Goal: Task Accomplishment & Management: Use online tool/utility

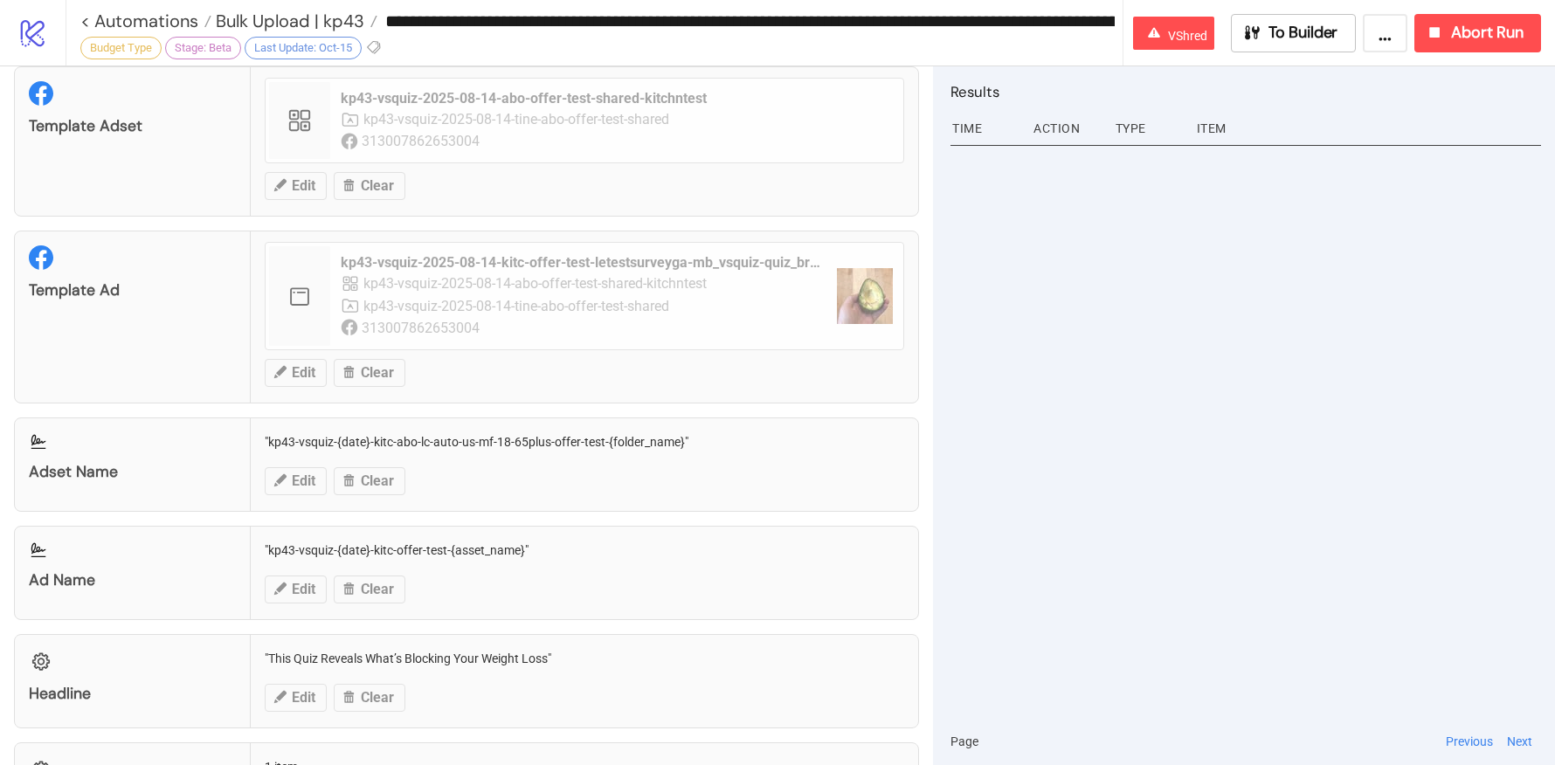
scroll to position [1678, 0]
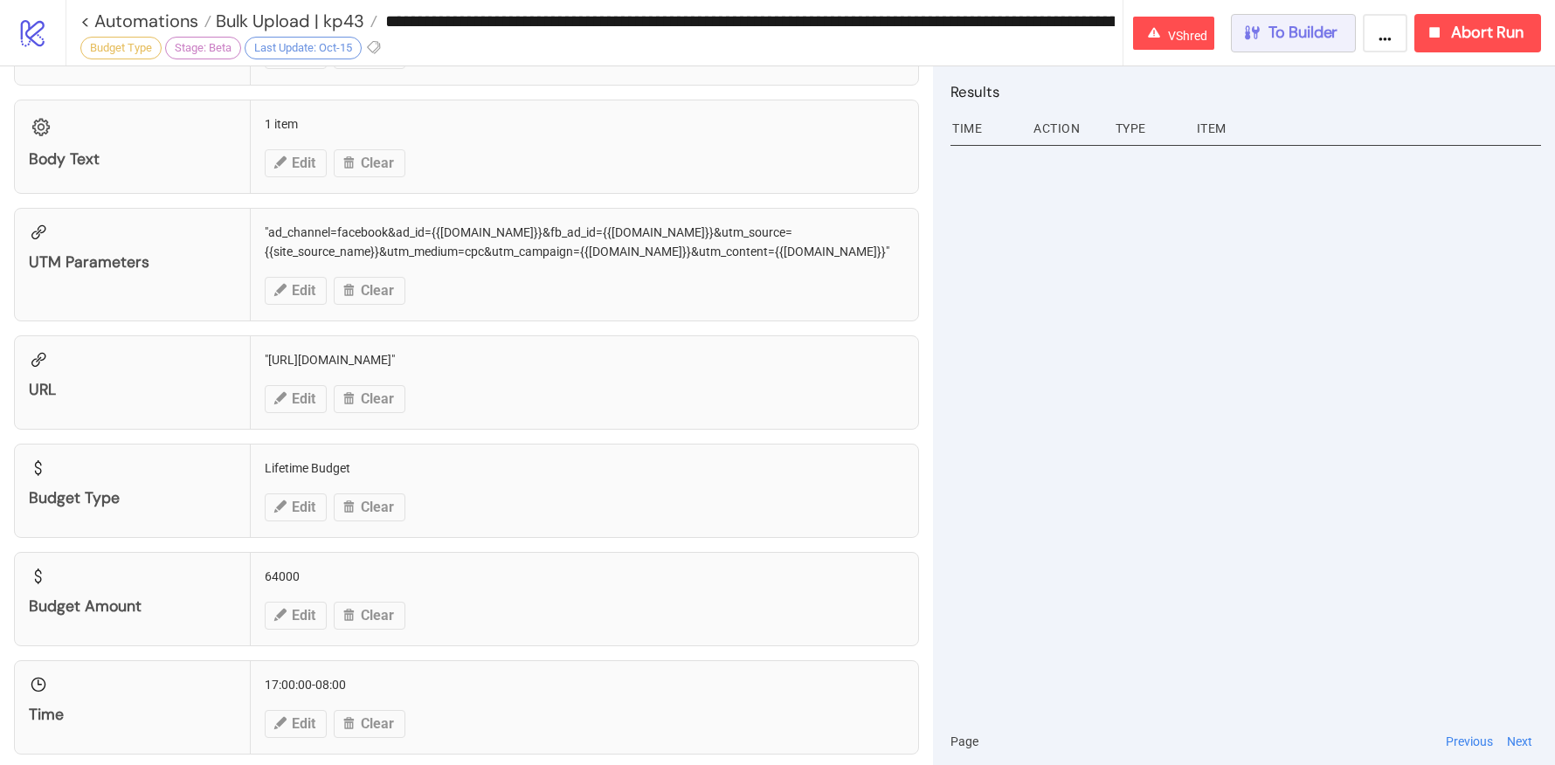
click at [1270, 23] on span "To Builder" at bounding box center [1303, 33] width 70 height 20
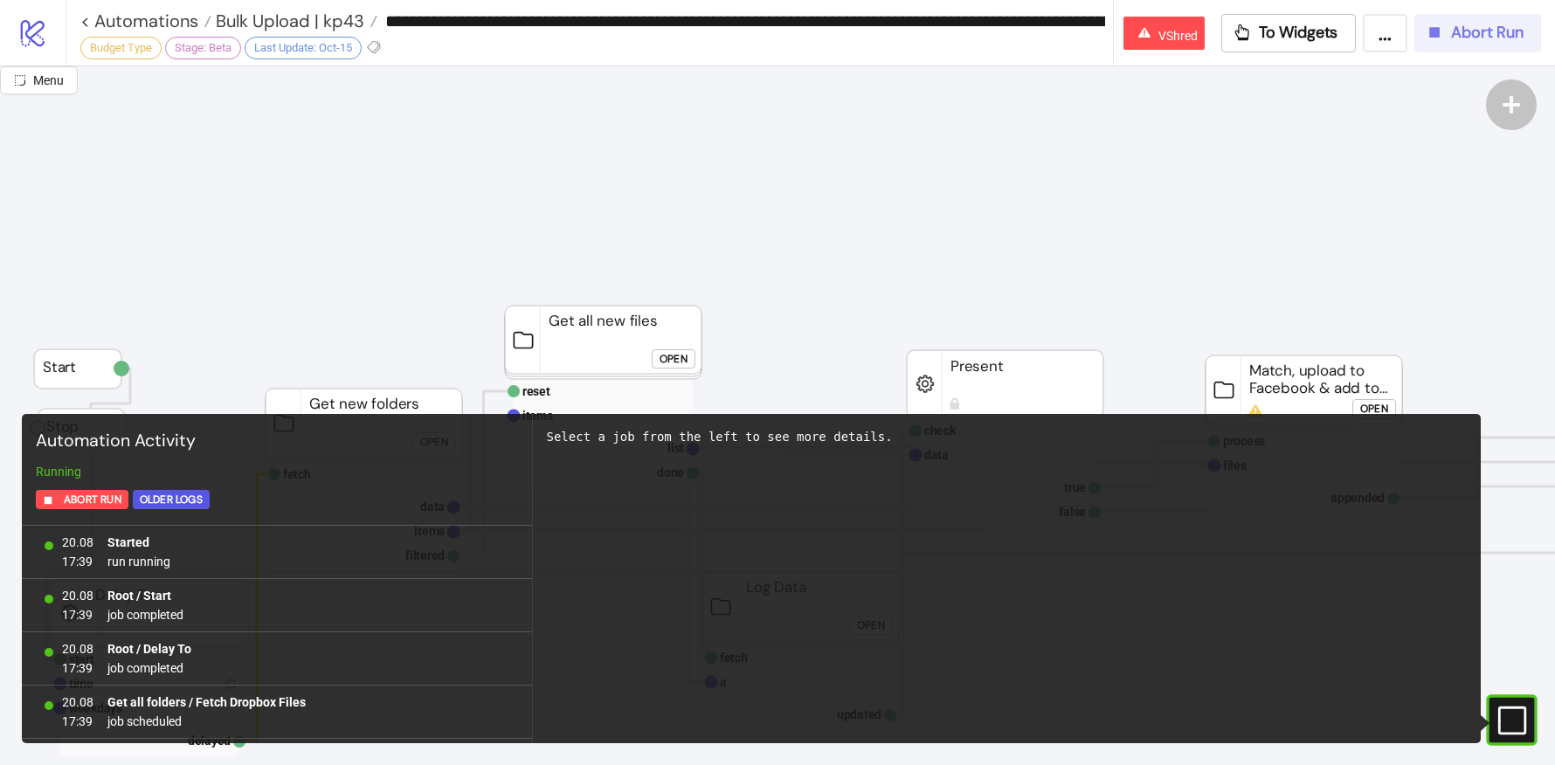
click at [1491, 24] on span "Abort Run" at bounding box center [1487, 33] width 72 height 20
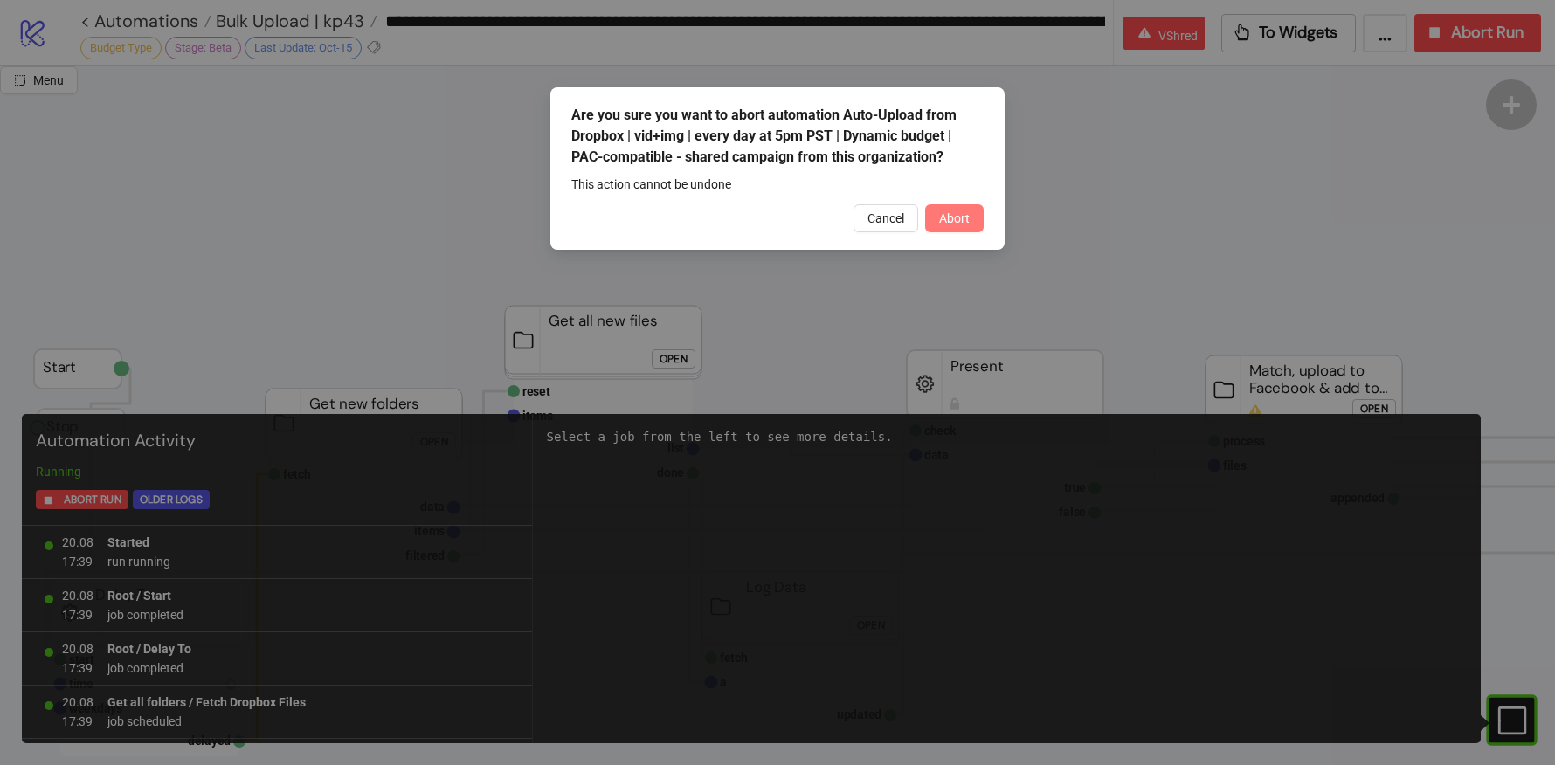
click at [951, 212] on span "Abort" at bounding box center [954, 218] width 31 height 14
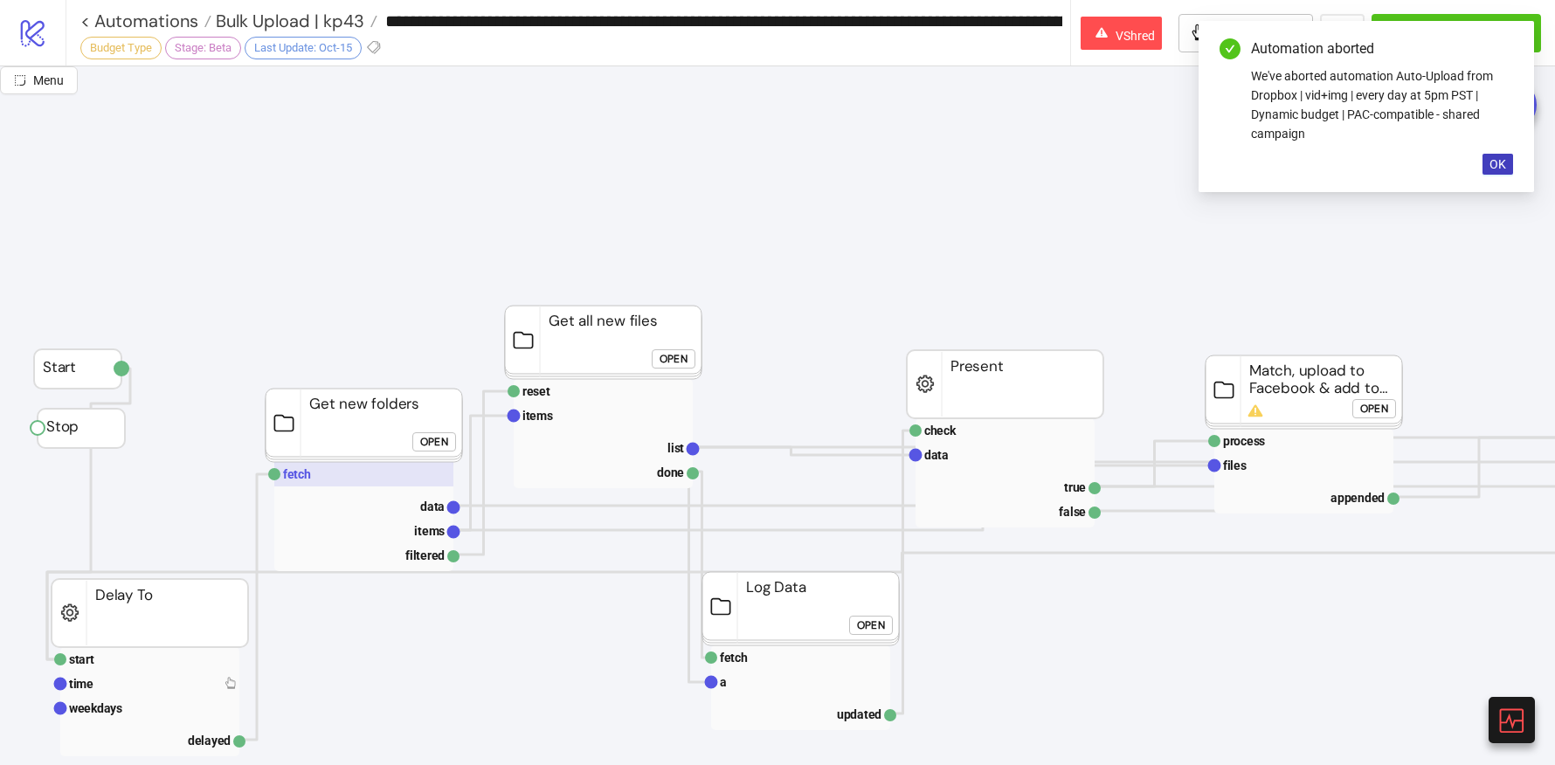
click at [337, 480] on rect at bounding box center [363, 474] width 179 height 24
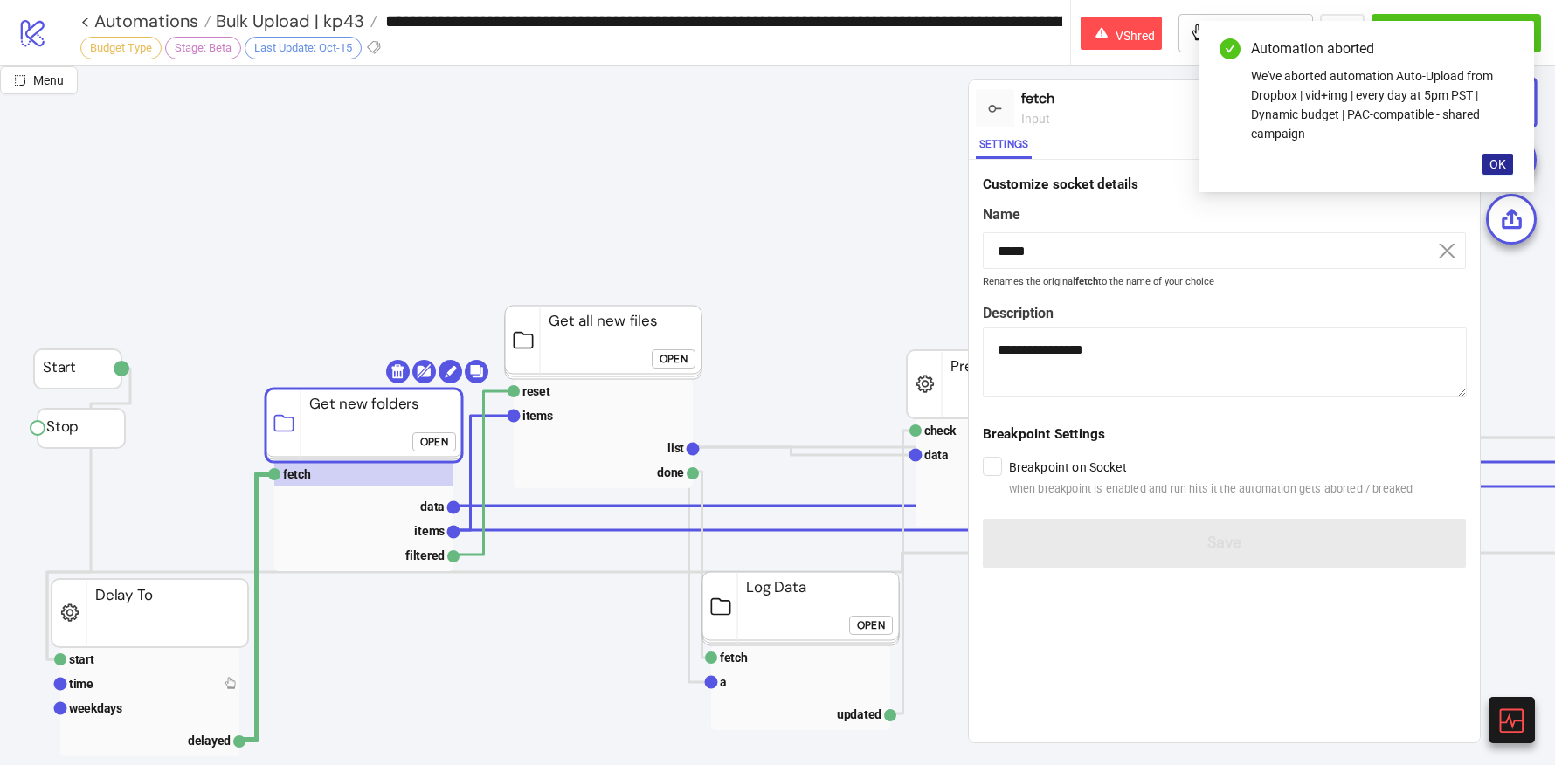
click at [1496, 164] on span "OK" at bounding box center [1497, 164] width 17 height 14
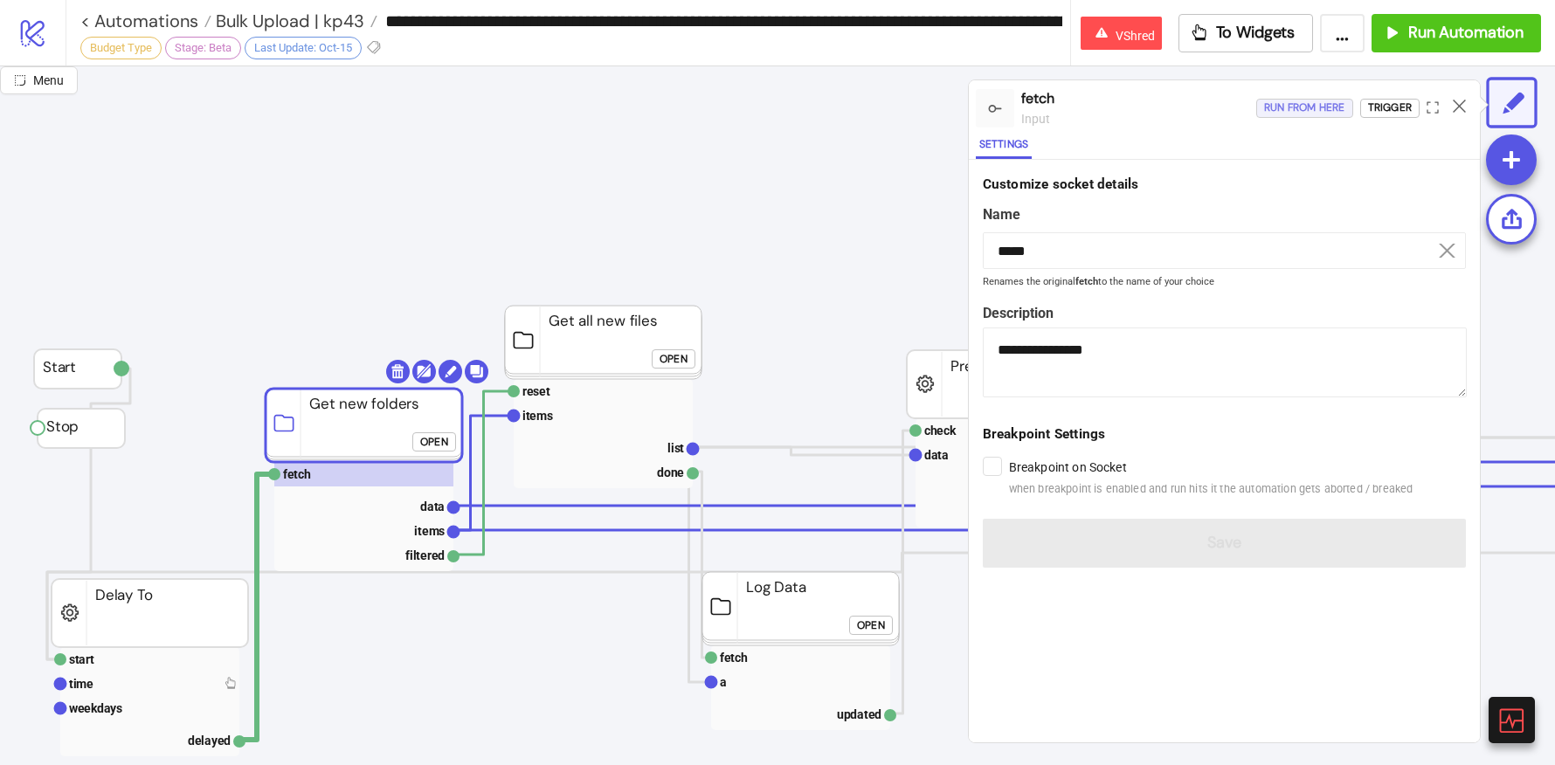
click at [1292, 107] on div "Run from here" at bounding box center [1304, 108] width 81 height 20
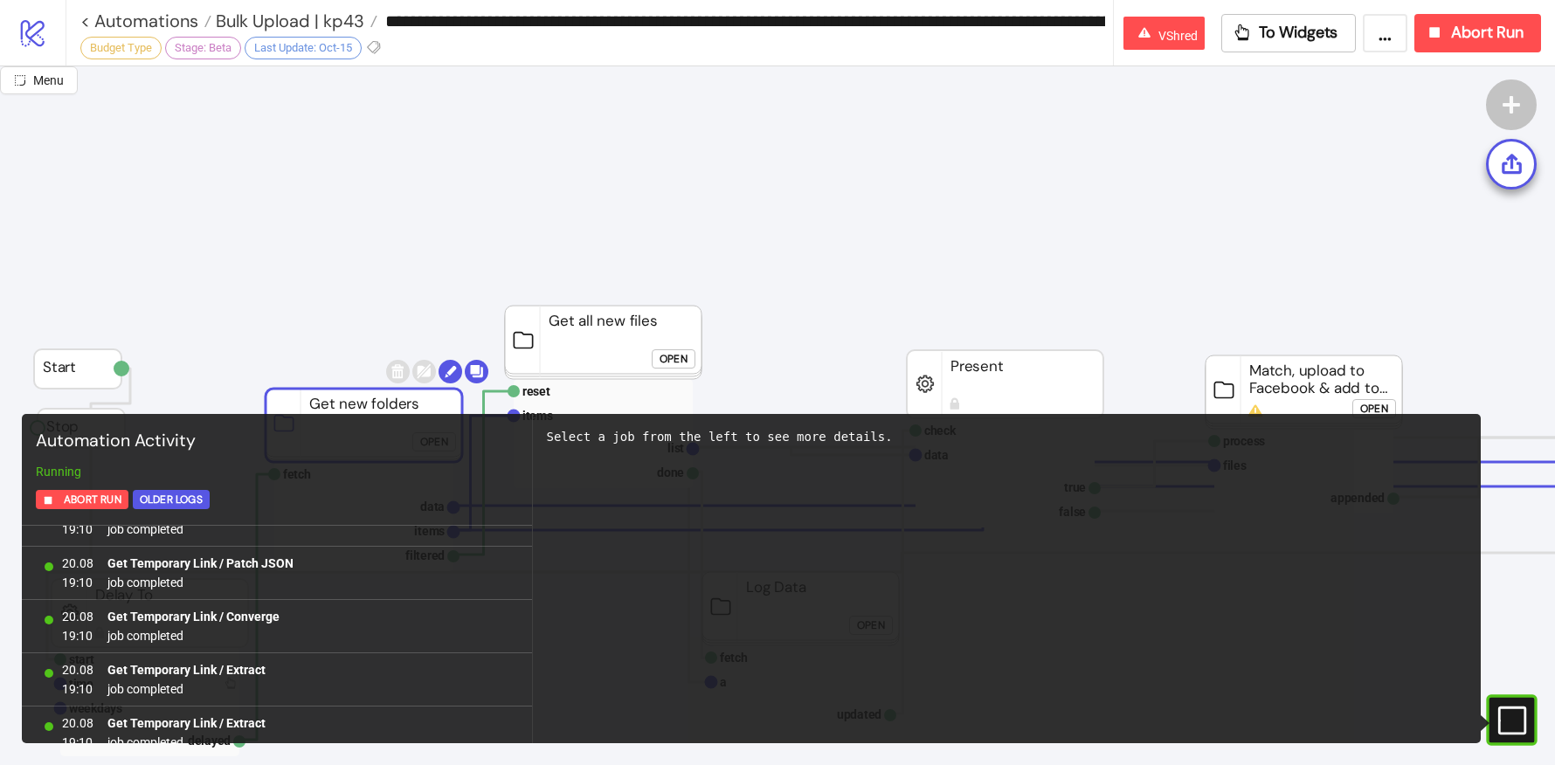
scroll to position [2377, 0]
click at [1286, 44] on button "To Widgets" at bounding box center [1288, 33] width 135 height 38
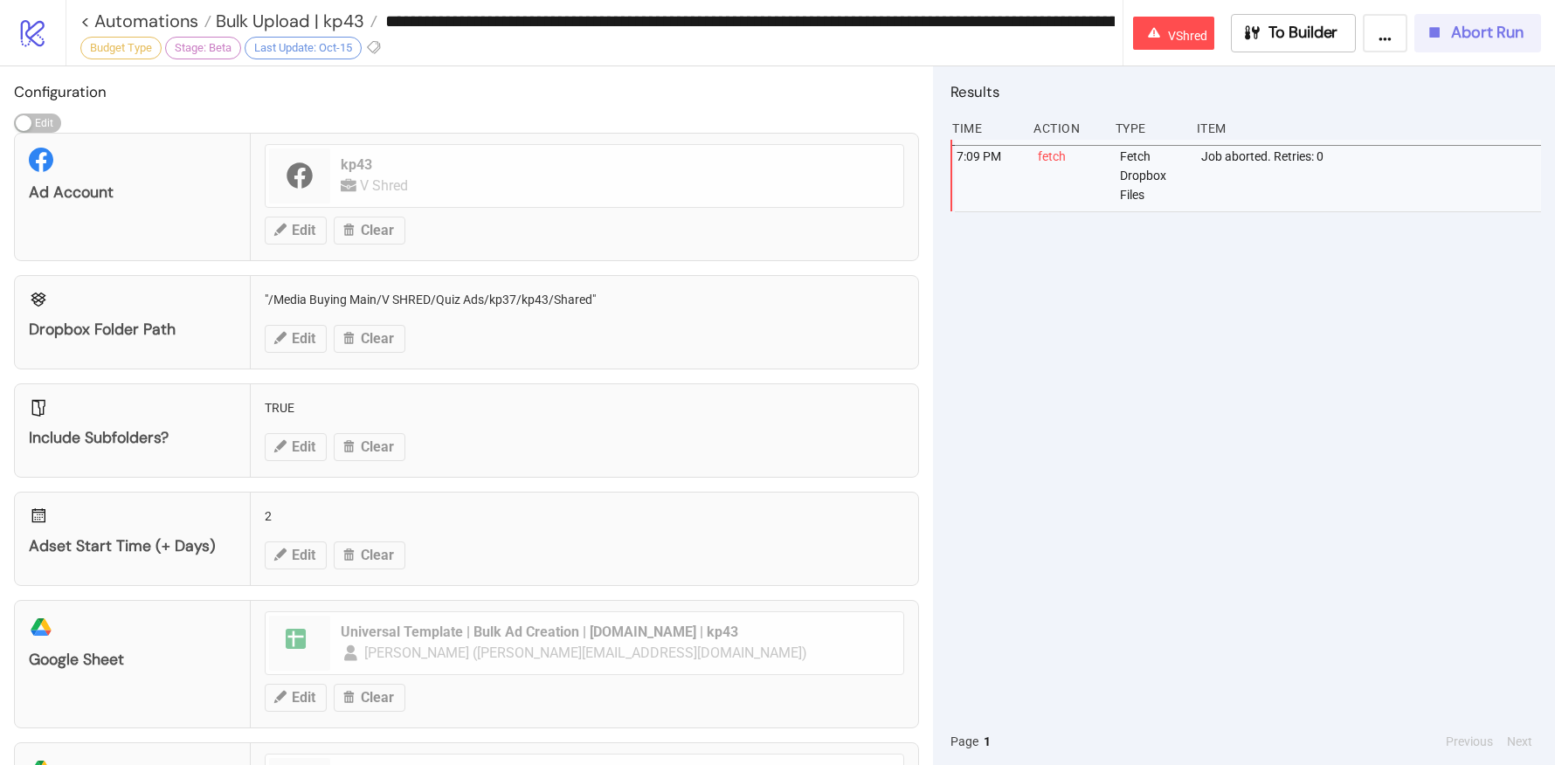
click at [1452, 24] on span "Abort Run" at bounding box center [1487, 33] width 72 height 20
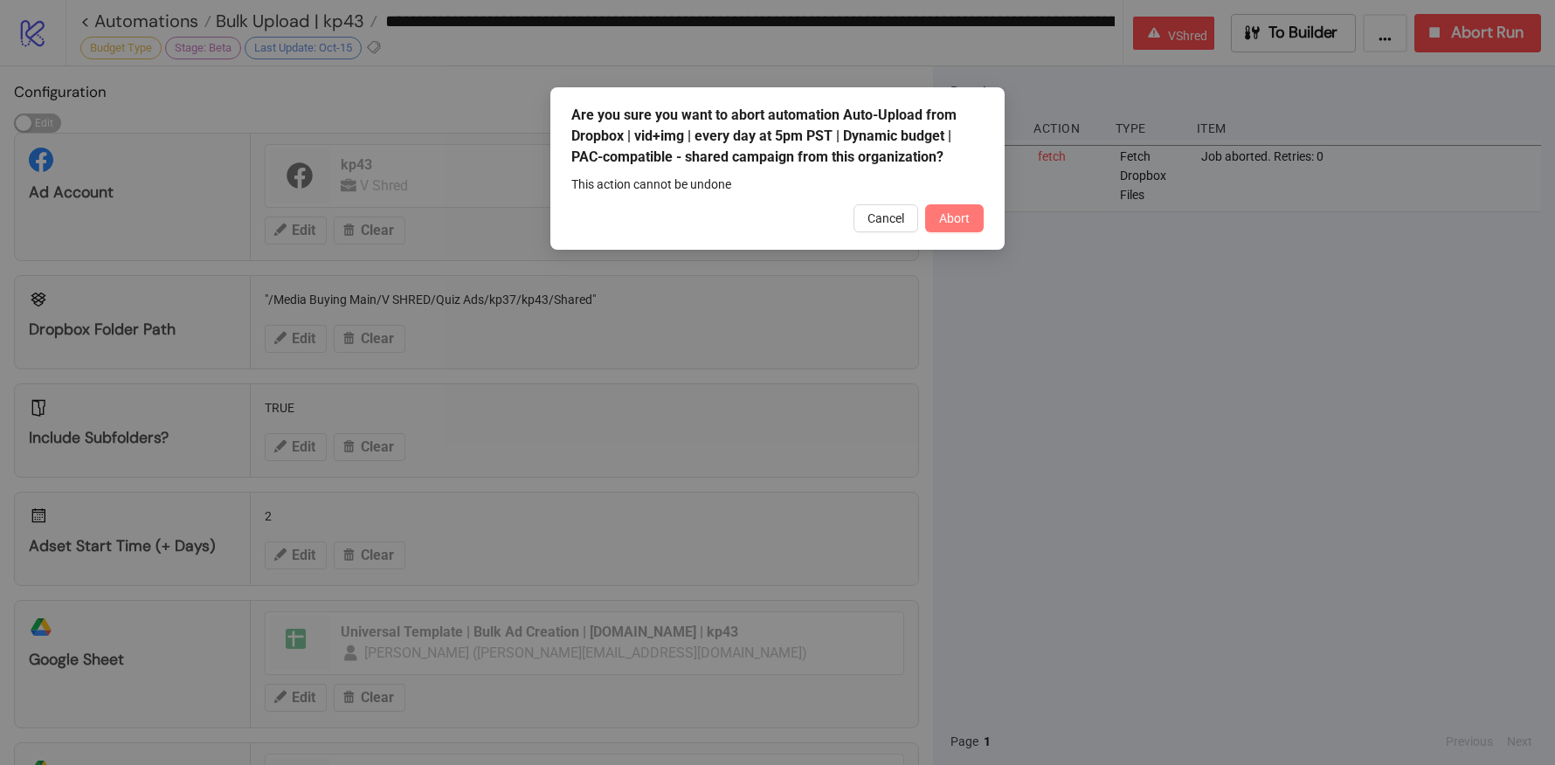
click at [946, 210] on button "Abort" at bounding box center [954, 218] width 59 height 28
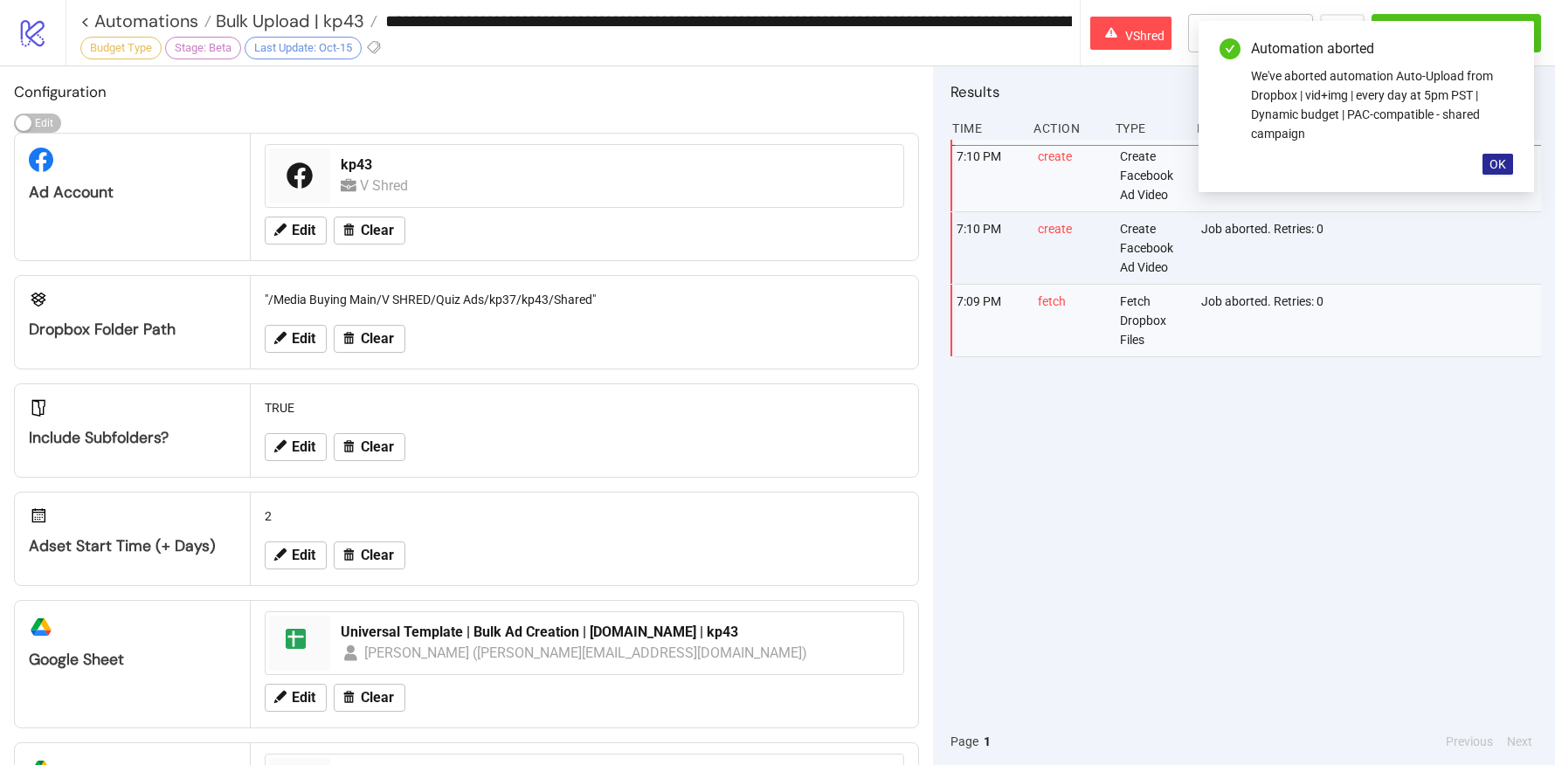
click at [1496, 164] on span "OK" at bounding box center [1497, 164] width 17 height 14
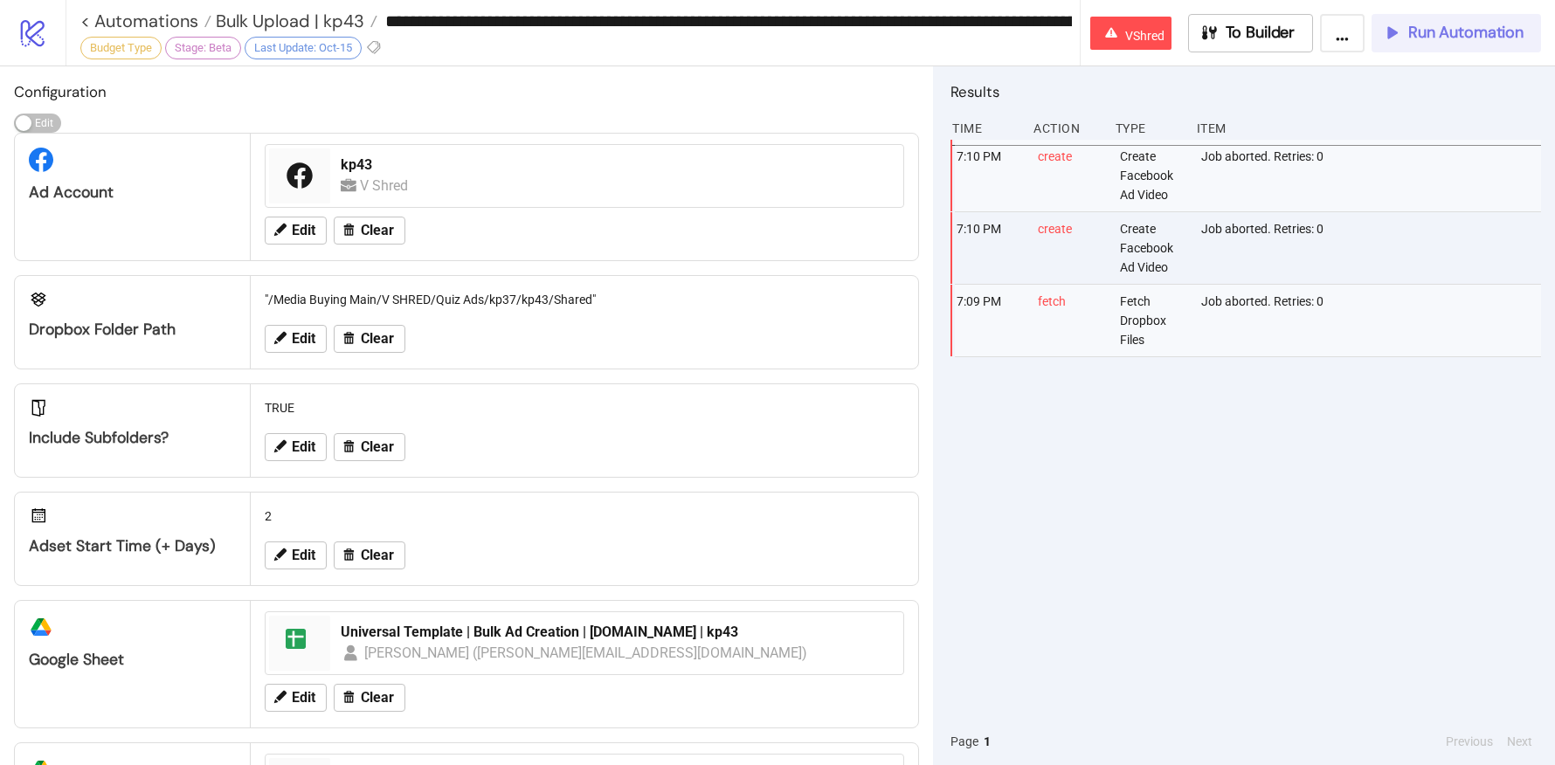
click at [1422, 32] on span "Run Automation" at bounding box center [1465, 33] width 115 height 20
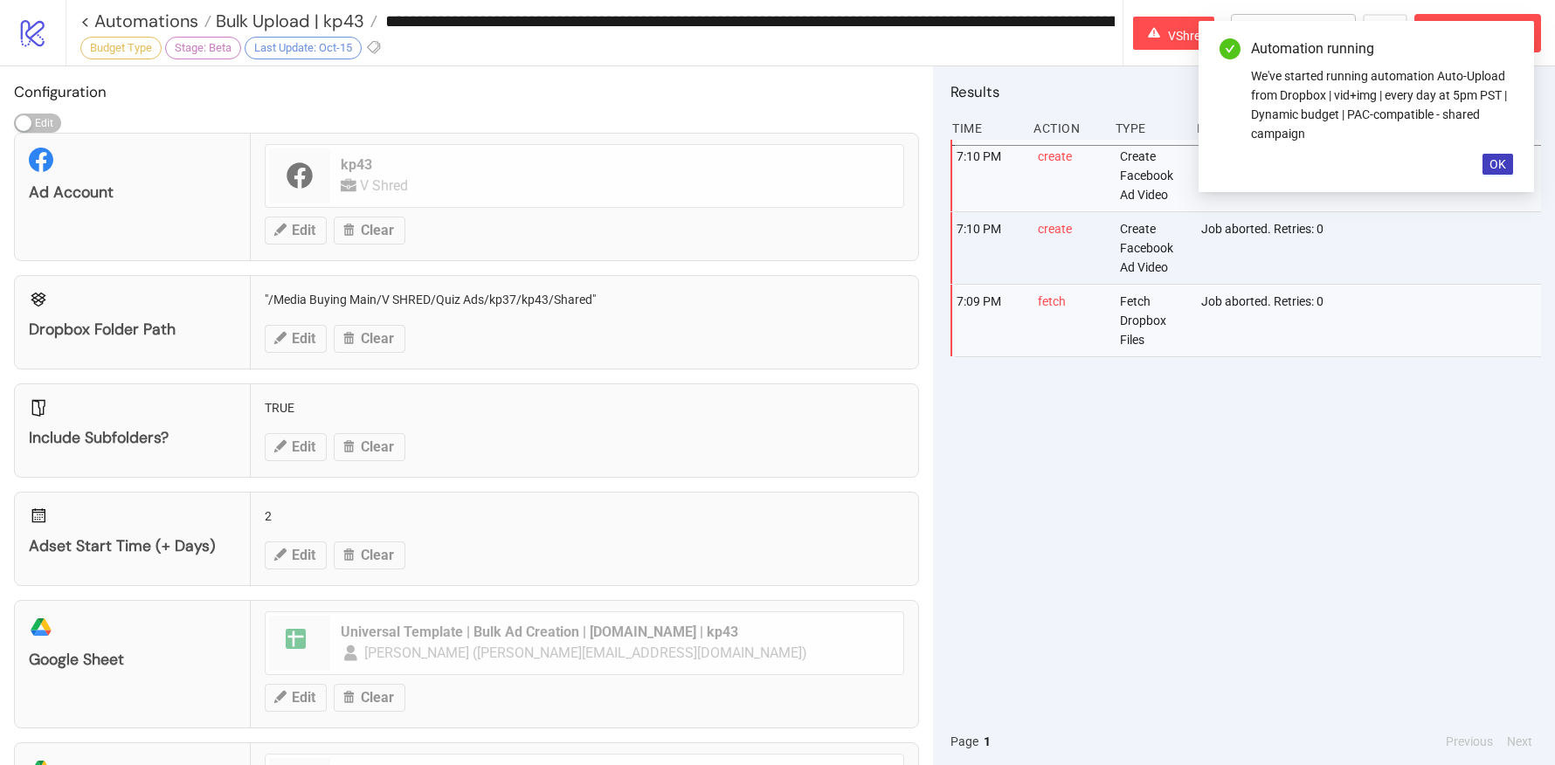
click at [325, 8] on div "**********" at bounding box center [601, 21] width 1042 height 26
click at [325, 26] on span "Bulk Upload | kp43" at bounding box center [287, 21] width 153 height 23
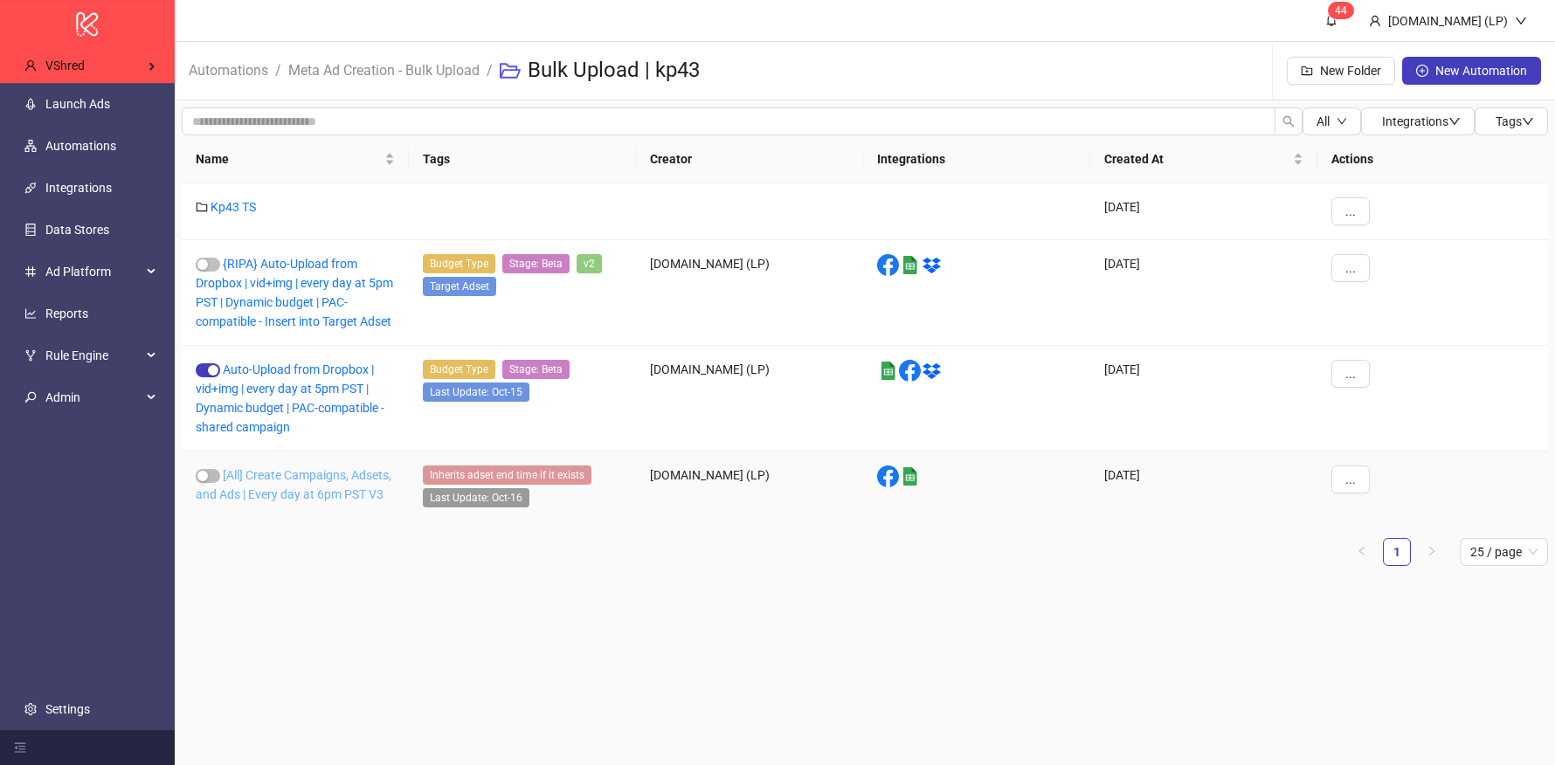
click at [346, 480] on link "[All] Create Campaigns, Adsets, and Ads | Every day at 6pm PST V3" at bounding box center [294, 484] width 196 height 33
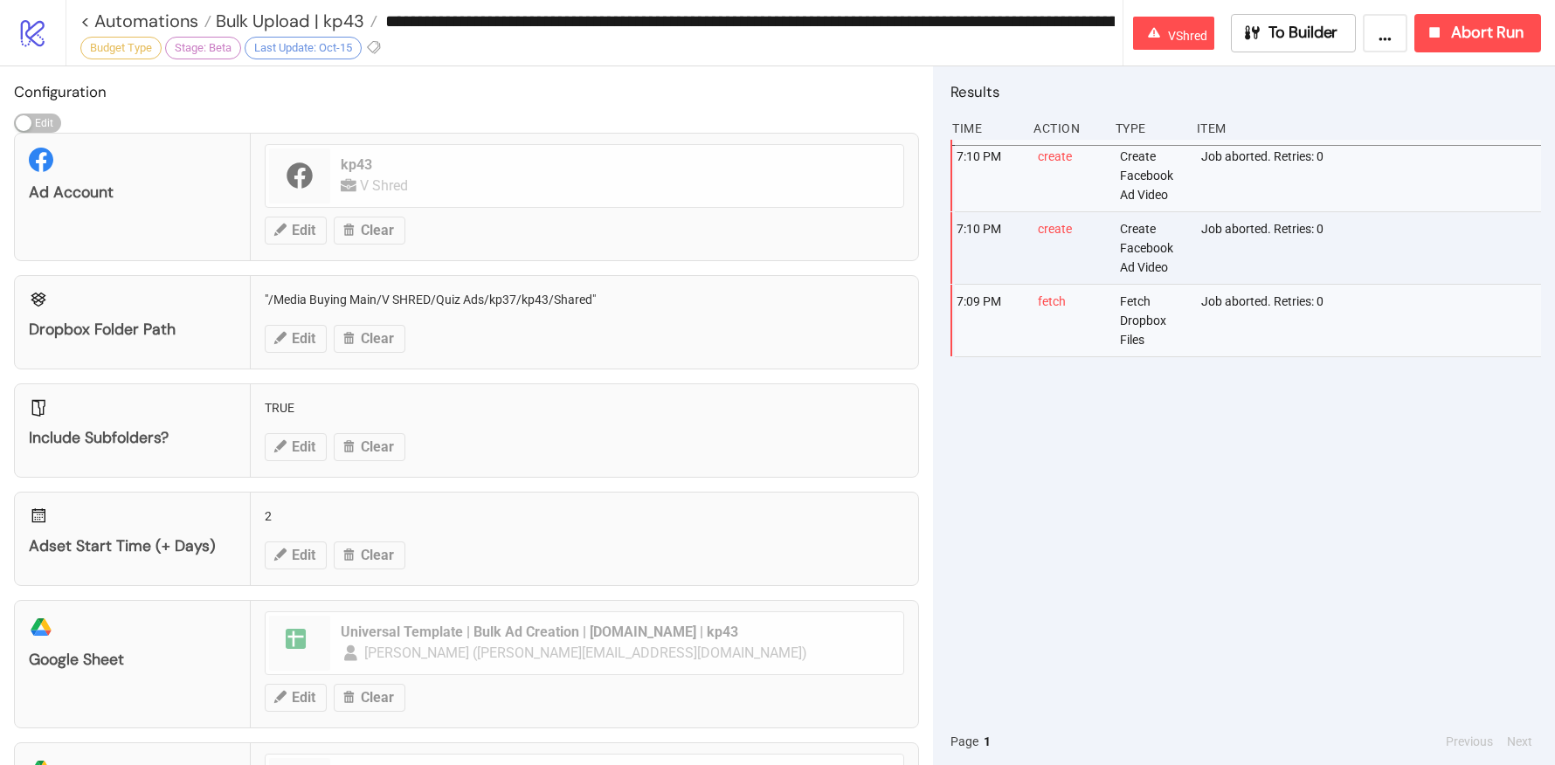
type input "**********"
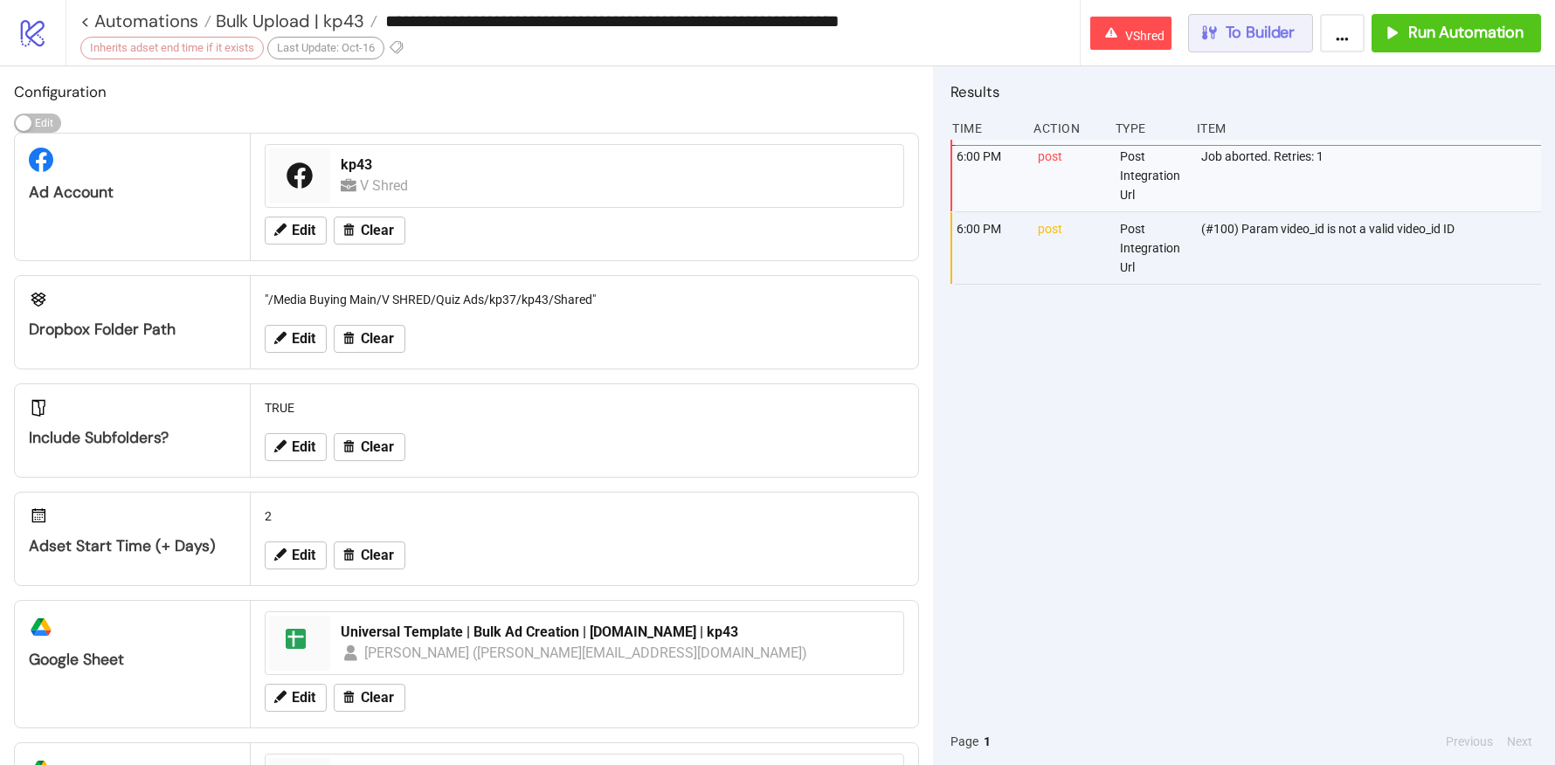
click at [1229, 41] on span "To Builder" at bounding box center [1260, 33] width 70 height 20
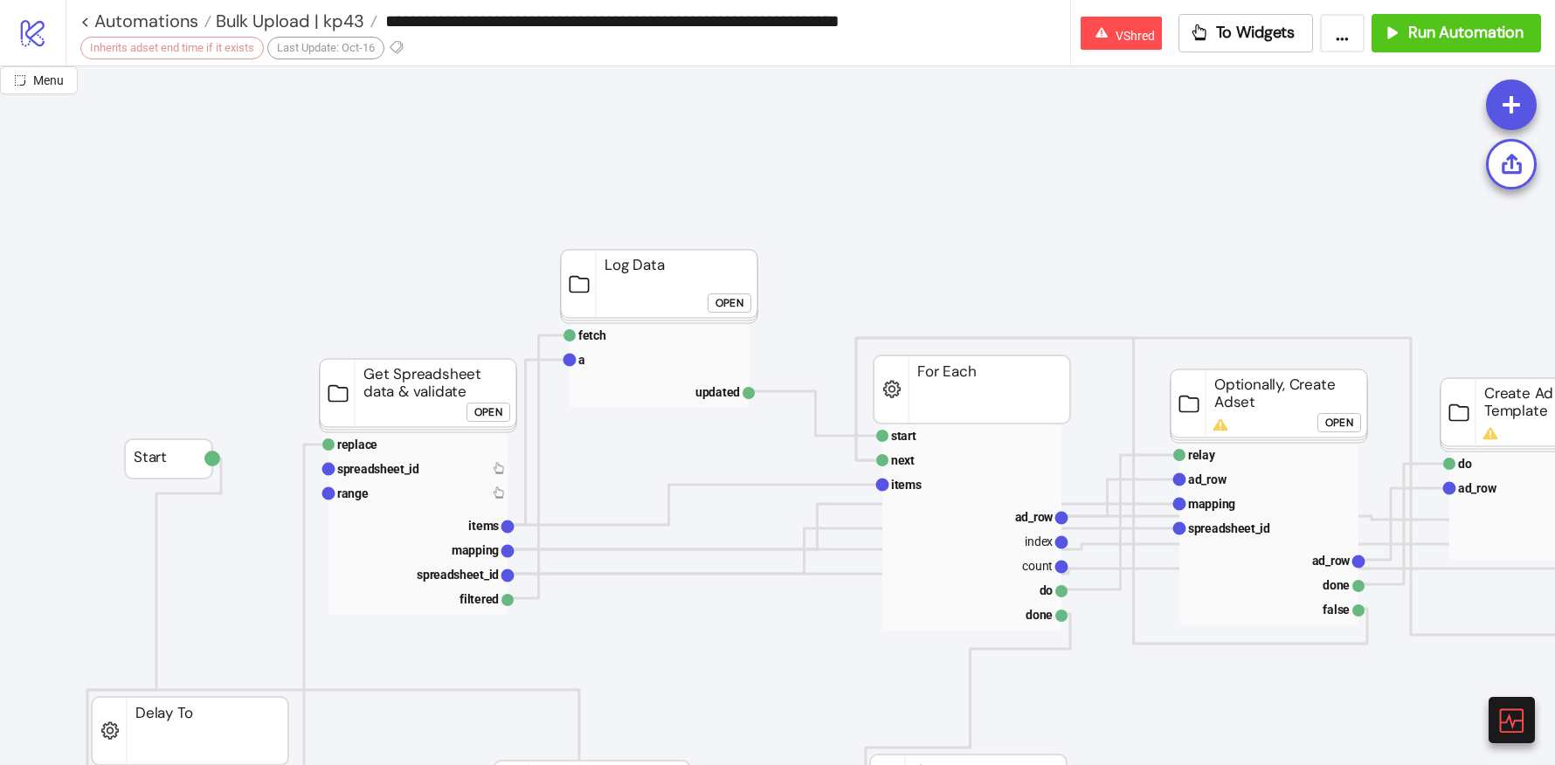
scroll to position [49, 0]
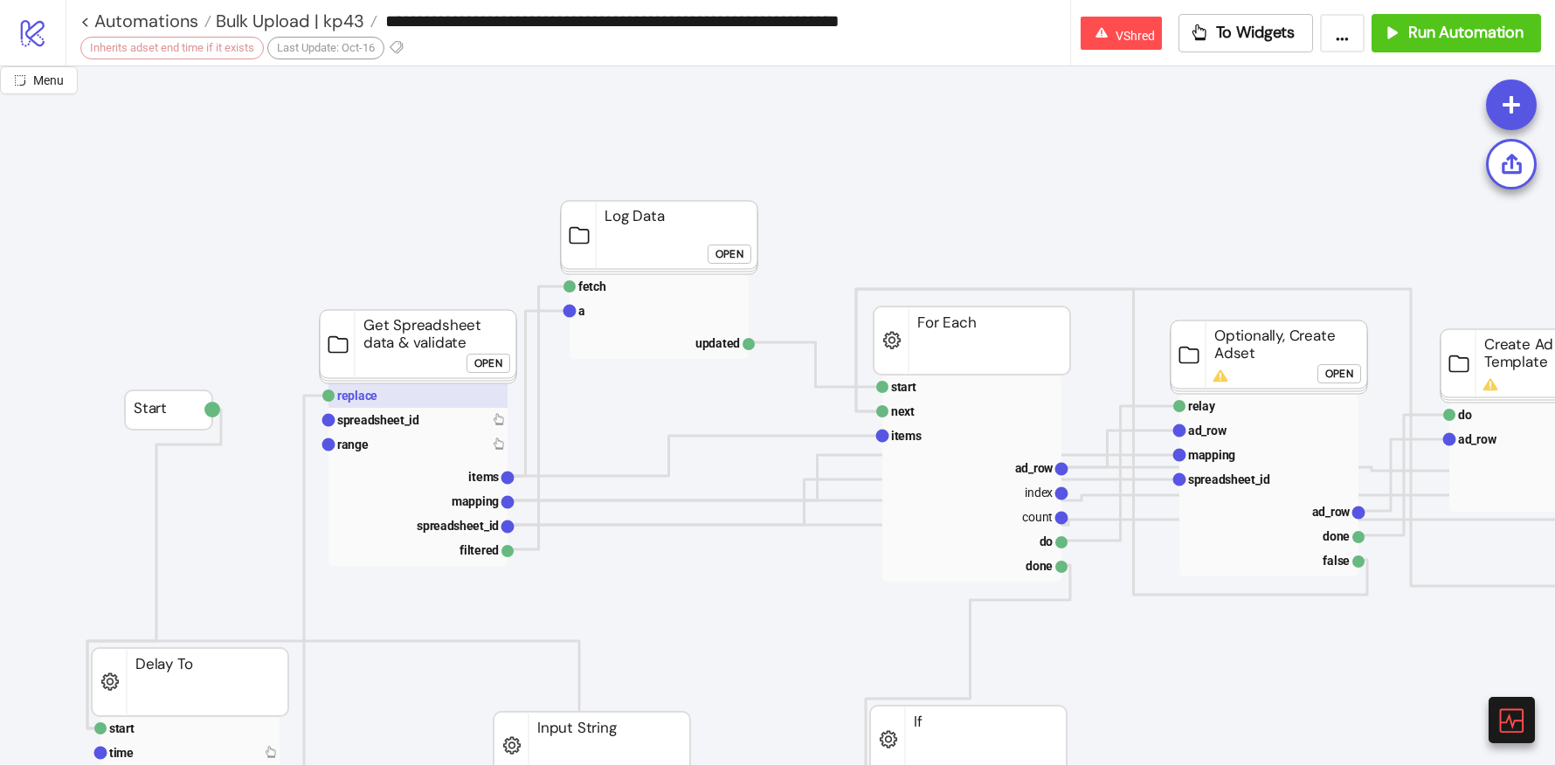
click at [397, 403] on rect at bounding box center [417, 395] width 179 height 24
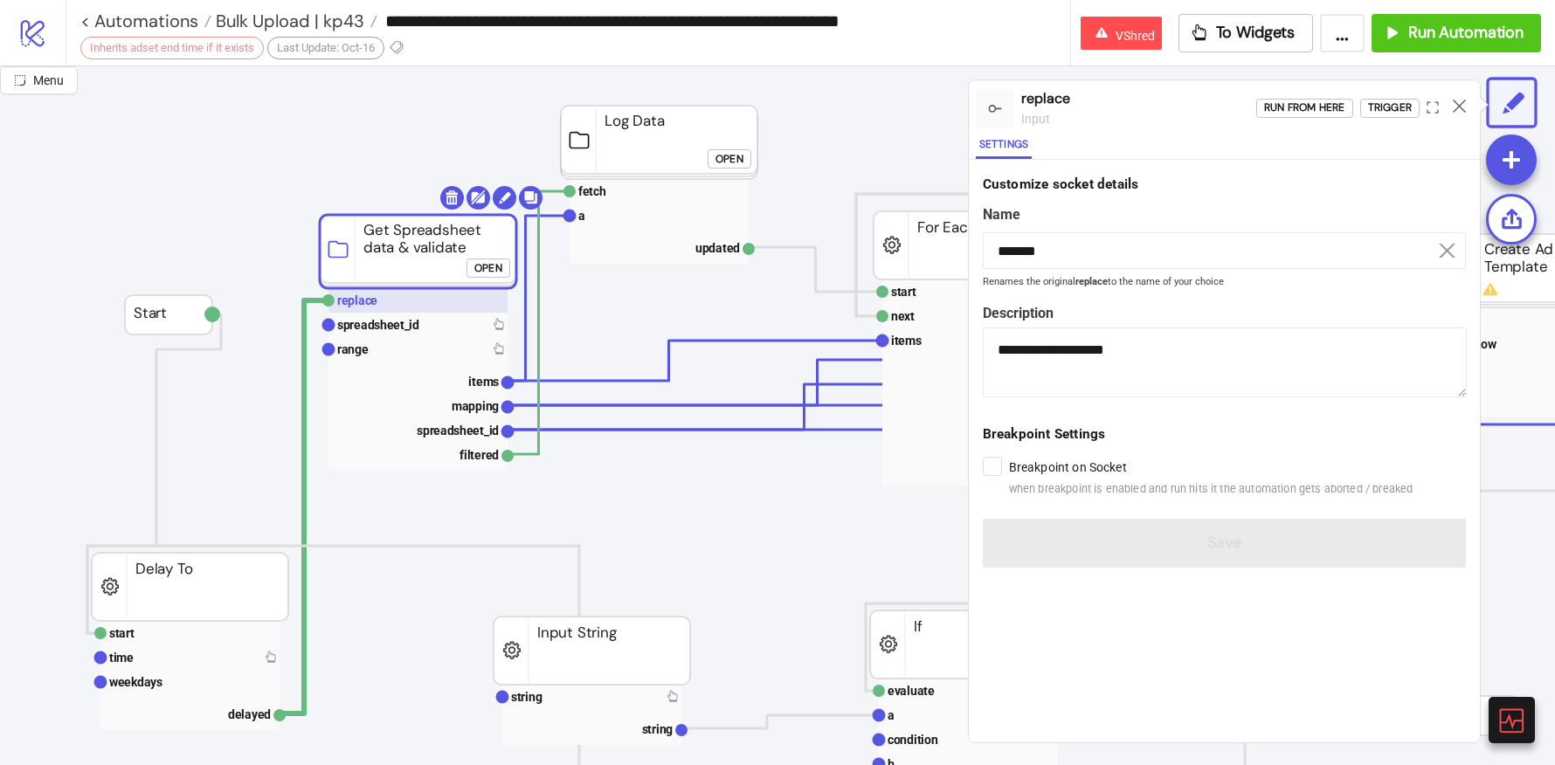
scroll to position [146, 0]
click at [1262, 108] on button "Run from here" at bounding box center [1304, 108] width 97 height 19
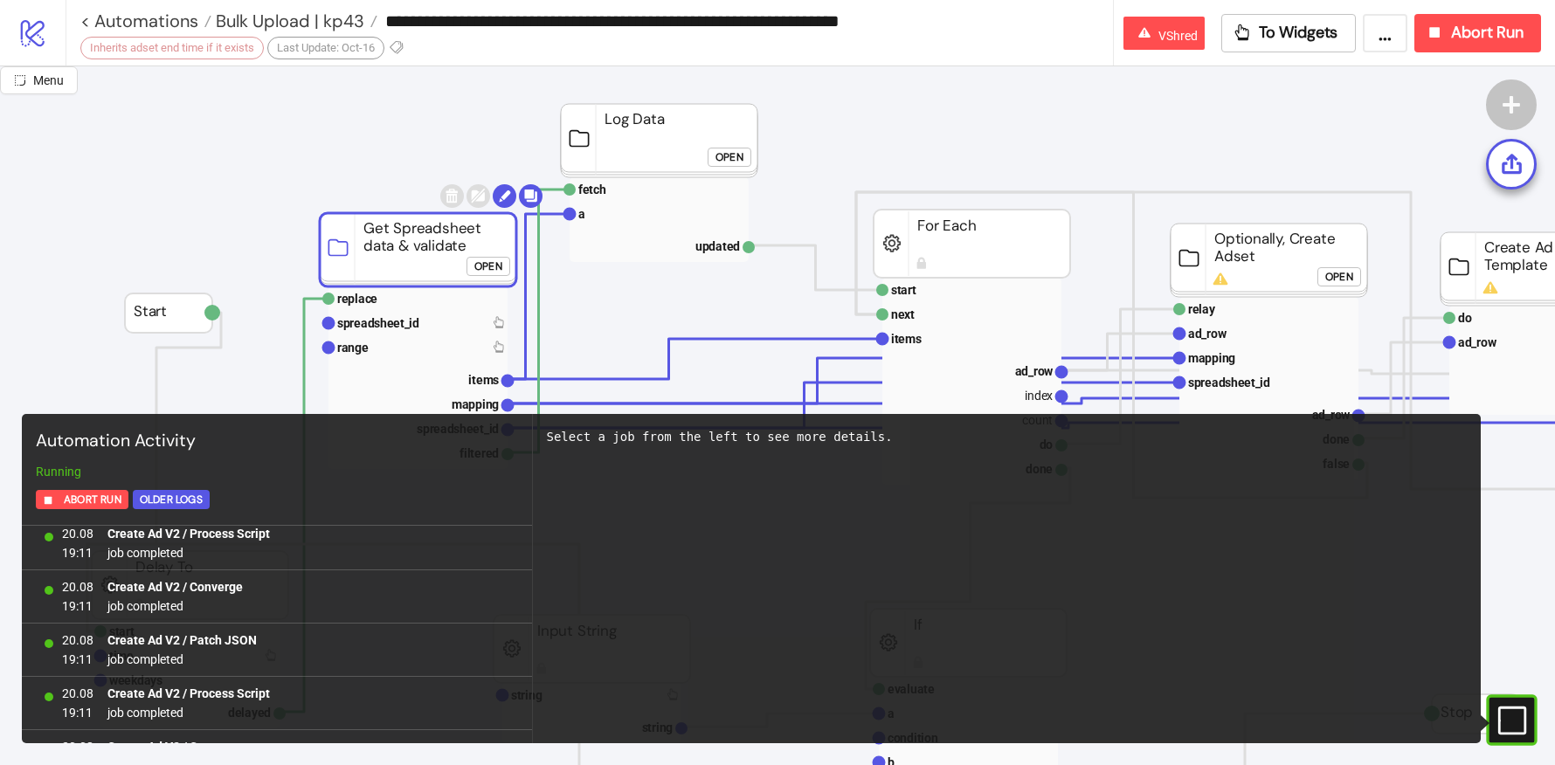
scroll to position [3171, 0]
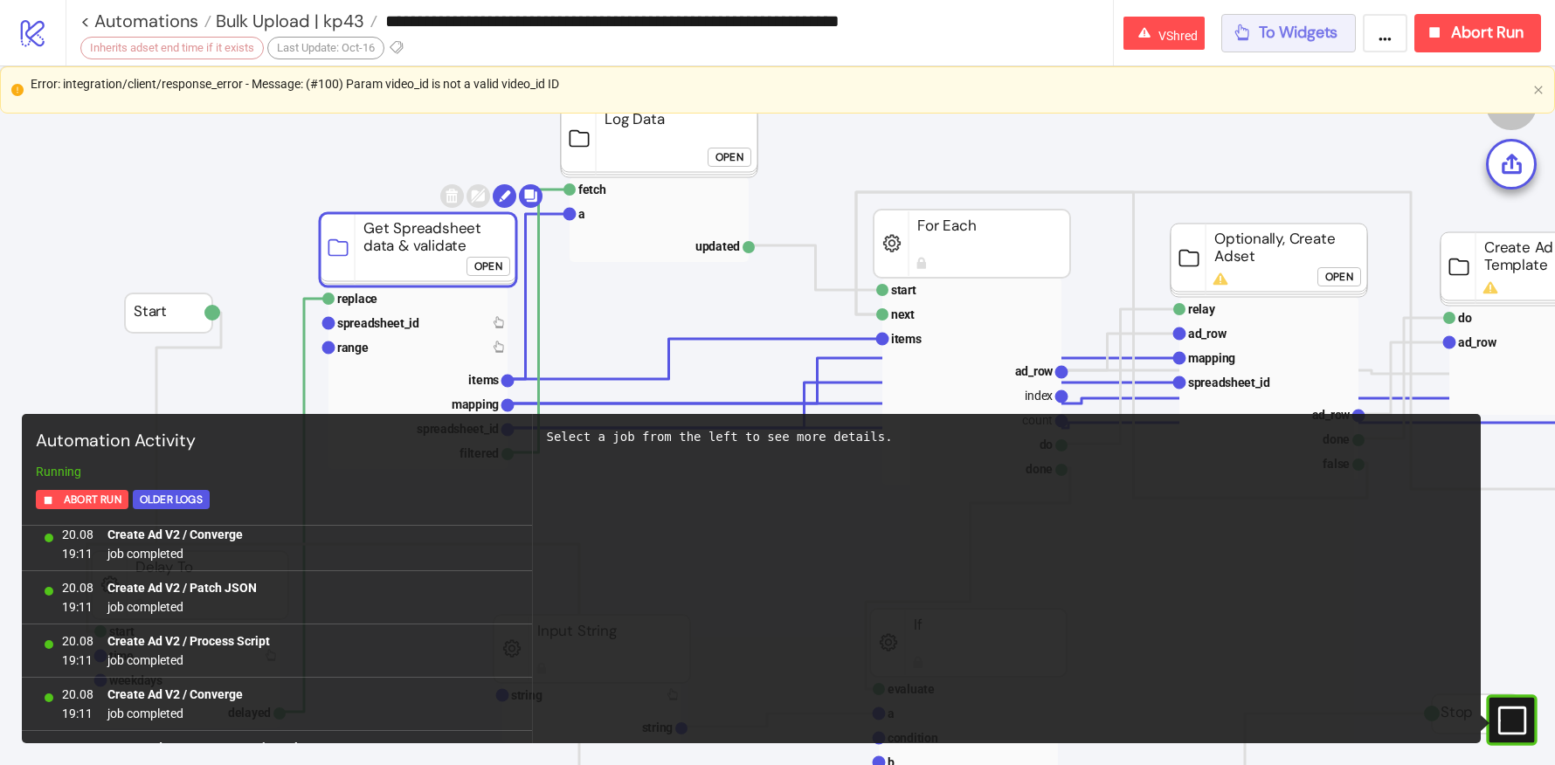
click at [1270, 38] on span "To Widgets" at bounding box center [1298, 33] width 79 height 20
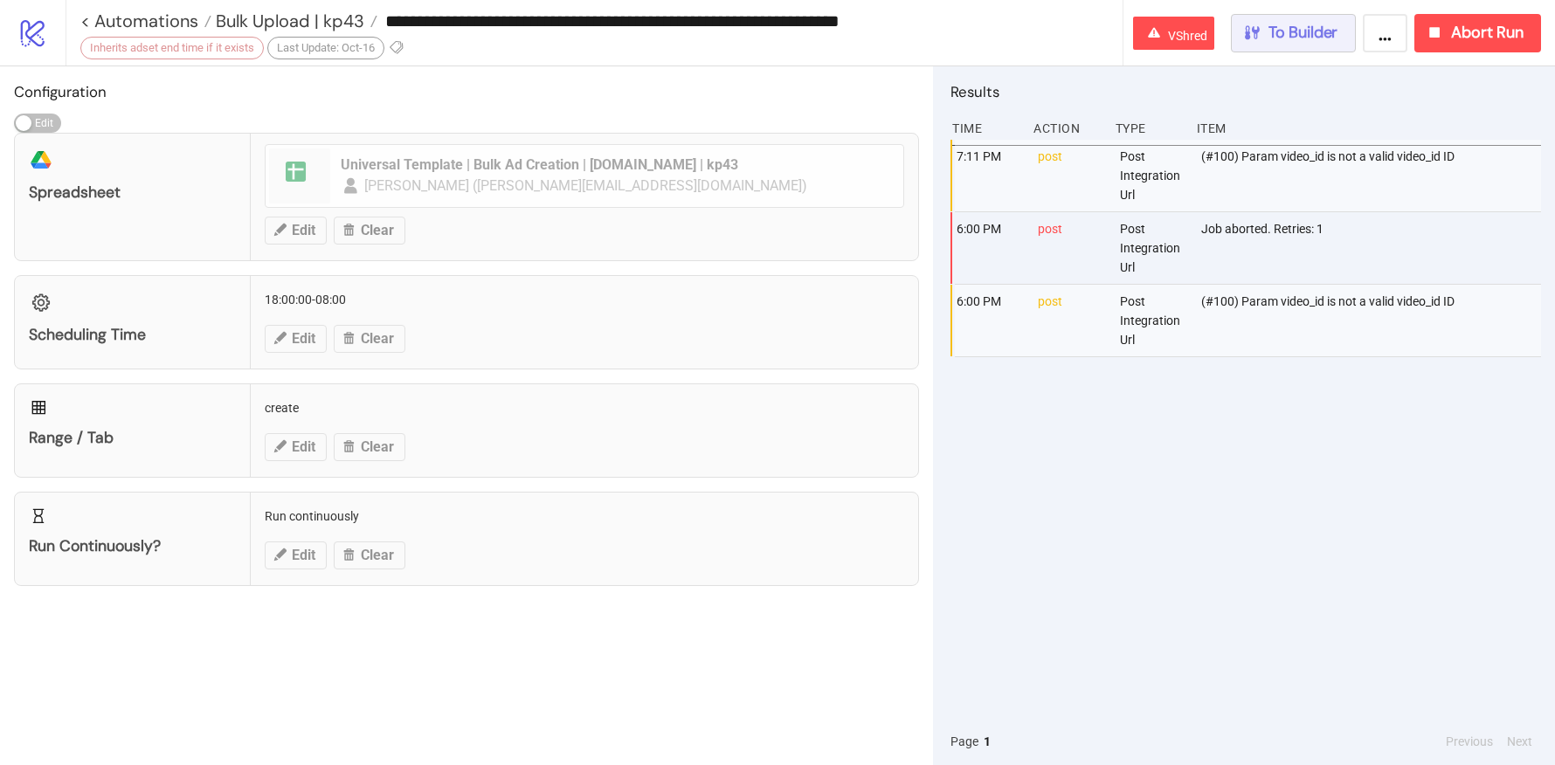
click at [1253, 39] on icon "button" at bounding box center [1251, 32] width 19 height 19
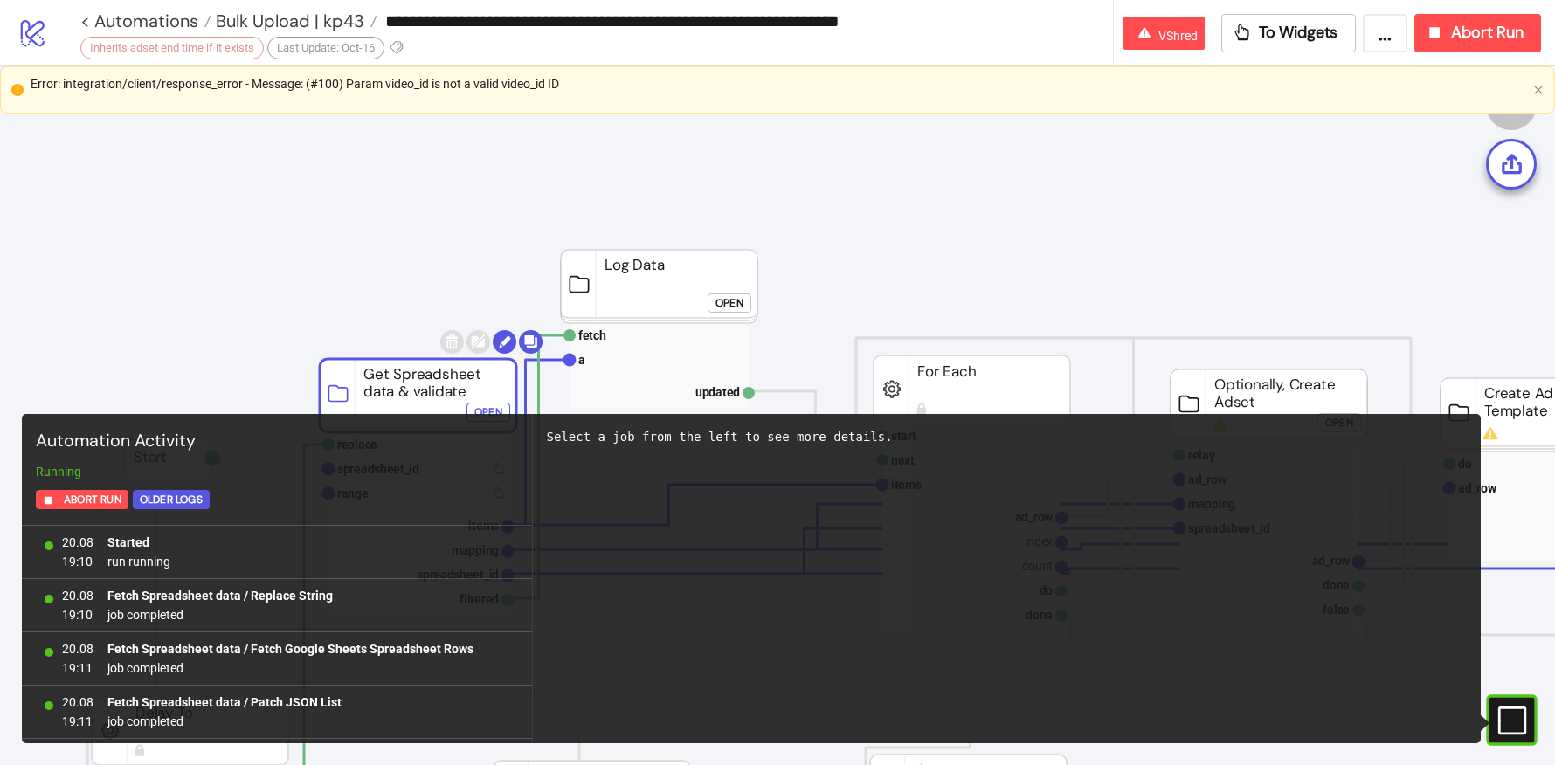
scroll to position [3171, 0]
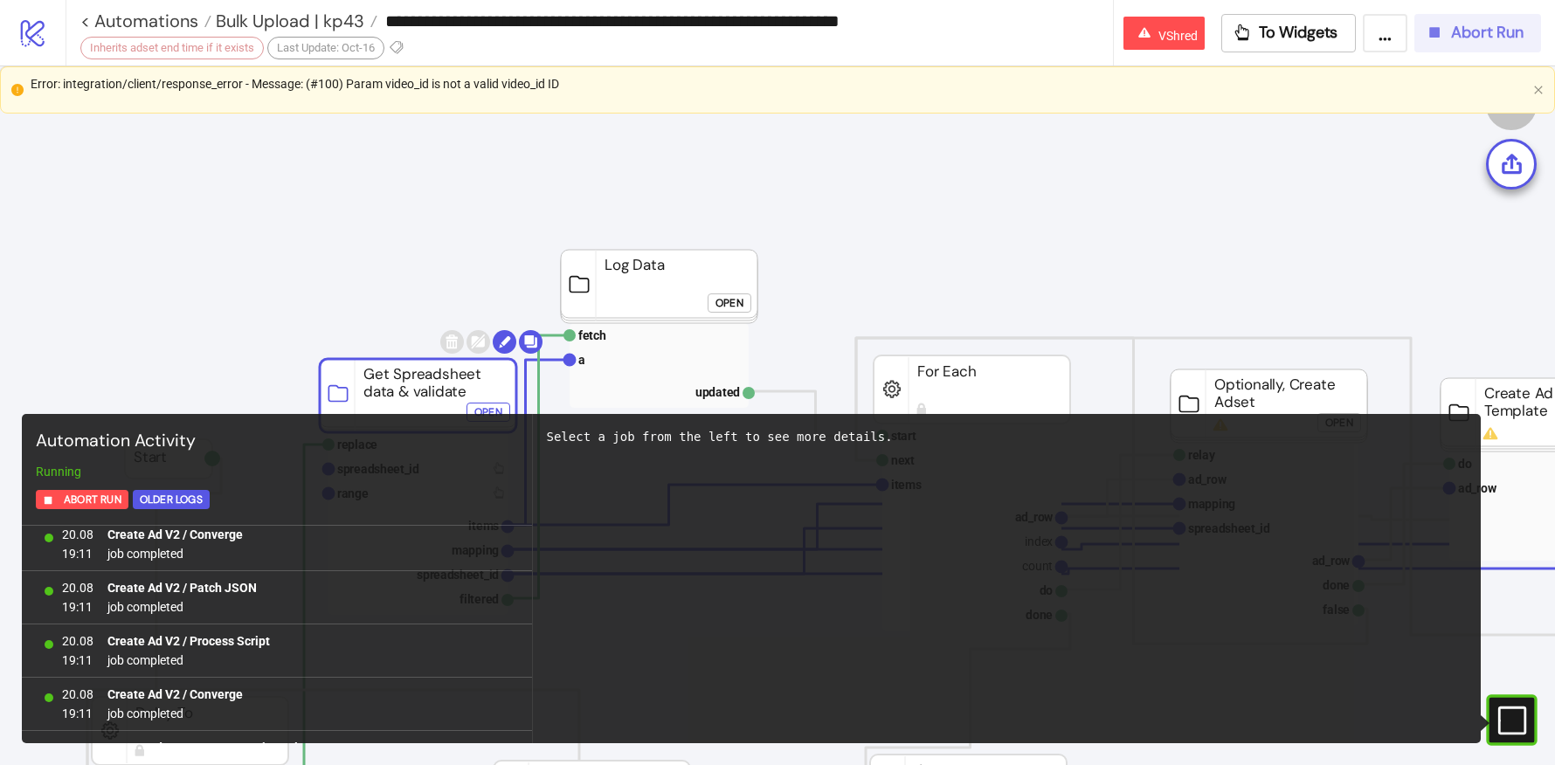
click at [1456, 21] on button "Abort Run" at bounding box center [1477, 33] width 127 height 38
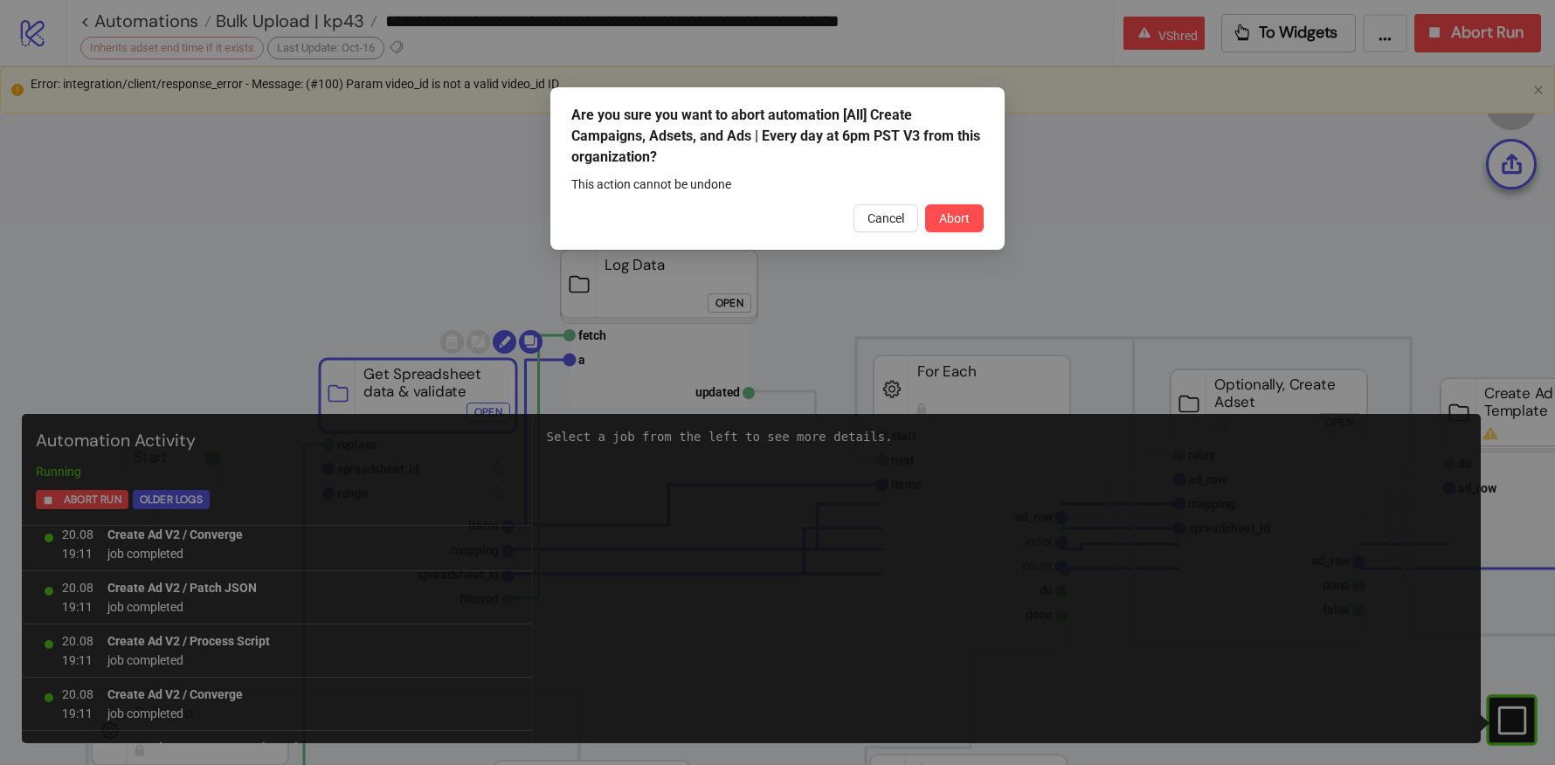
click at [936, 235] on div "Are you sure you want to abort automation [All] Create Campaigns, Adsets, and A…" at bounding box center [777, 168] width 454 height 162
click at [936, 230] on button "Abort" at bounding box center [954, 218] width 59 height 28
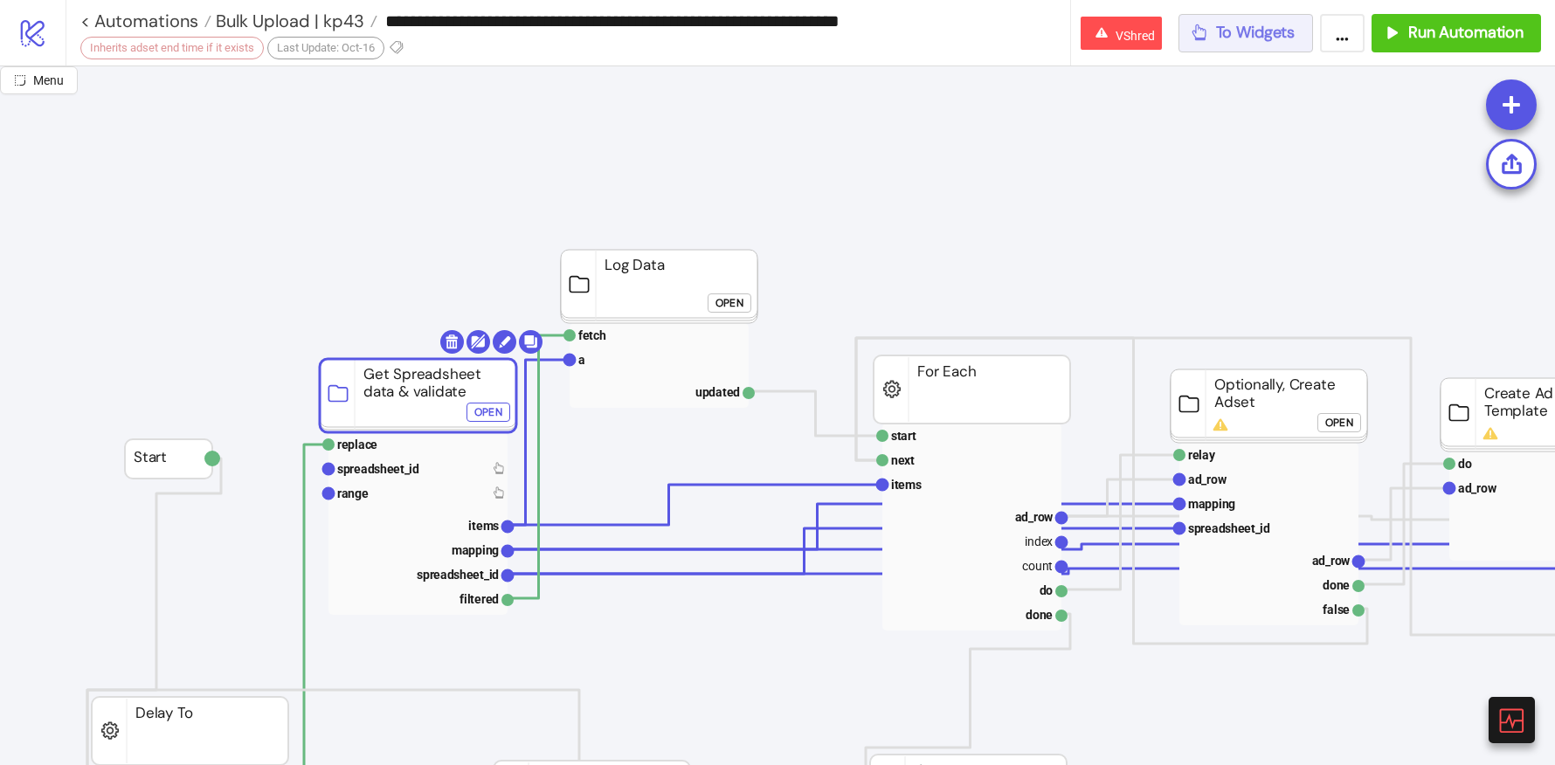
click at [1222, 41] on span "To Widgets" at bounding box center [1255, 33] width 79 height 20
